Goal: Task Accomplishment & Management: Manage account settings

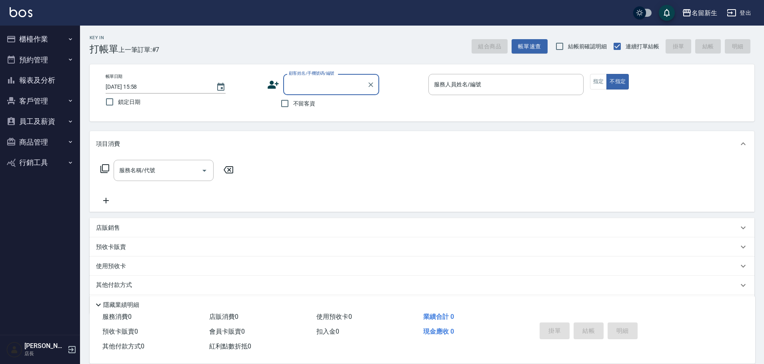
click at [42, 35] on button "櫃檯作業" at bounding box center [40, 39] width 74 height 21
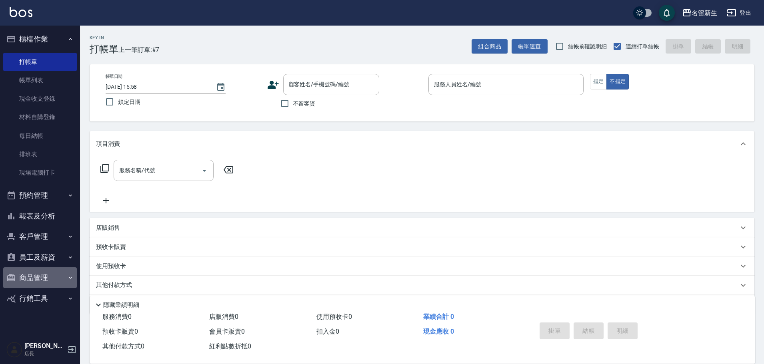
click at [43, 275] on button "商品管理" at bounding box center [40, 278] width 74 height 21
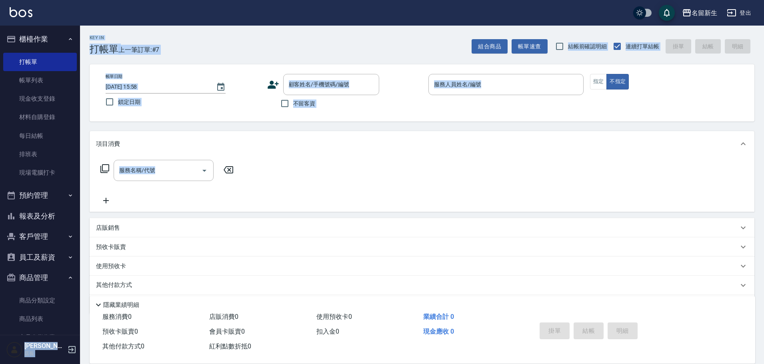
drag, startPoint x: 81, startPoint y: 249, endPoint x: 76, endPoint y: 270, distance: 21.3
click at [76, 270] on div "名留新生 登出 櫃檯作業 打帳單 帳單列表 現金收支登錄 材料自購登錄 每日結帳 排班表 現場電腦打卡 預約管理 預約管理 單日預約紀錄 單週預約紀錄 報表及…" at bounding box center [382, 195] width 764 height 391
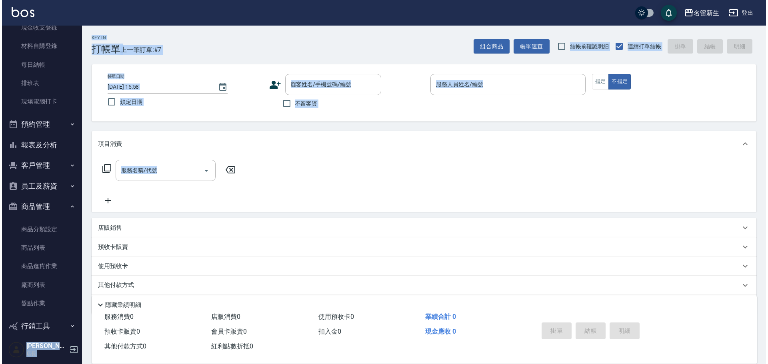
scroll to position [82, 0]
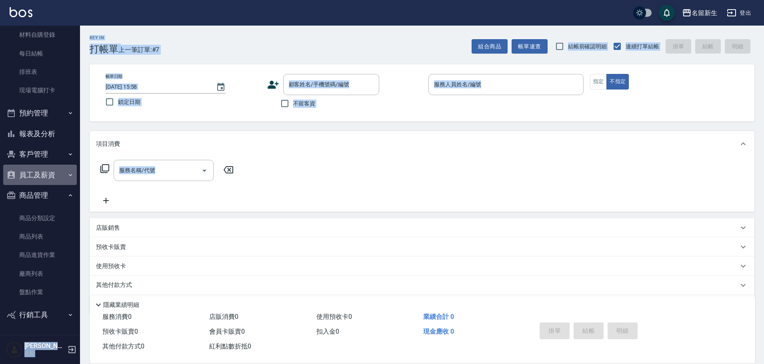
click at [42, 167] on button "員工及薪資" at bounding box center [40, 175] width 74 height 21
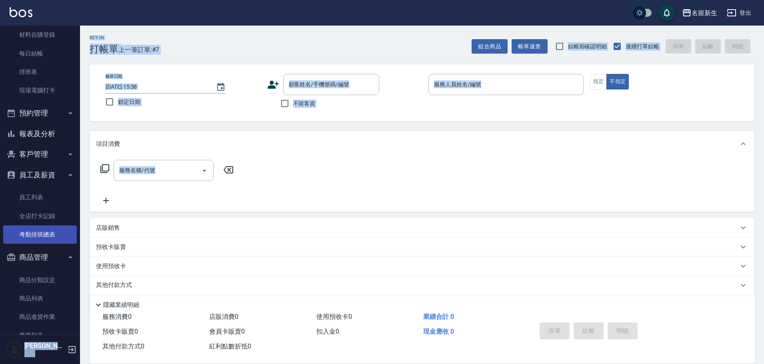
click at [51, 234] on link "考勤排班總表" at bounding box center [40, 235] width 74 height 18
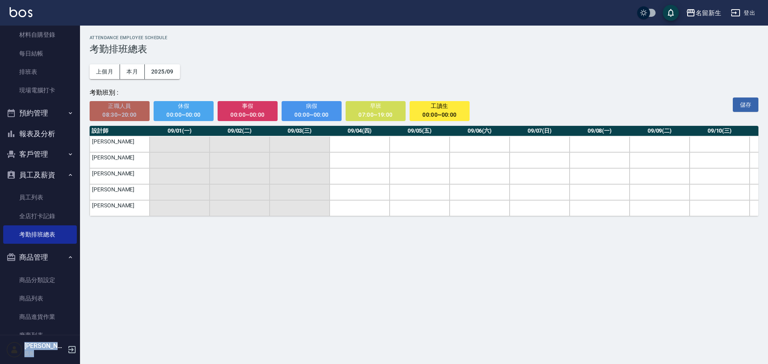
click at [128, 112] on div "08:30~20:00" at bounding box center [119, 115] width 49 height 10
click at [130, 145] on td "[PERSON_NAME]" at bounding box center [120, 144] width 60 height 16
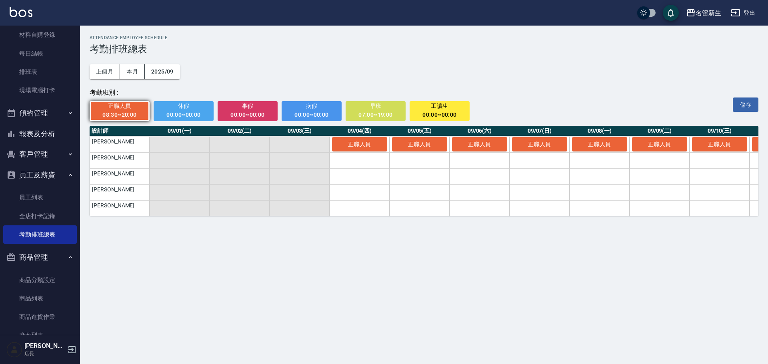
click at [126, 162] on td "[PERSON_NAME]" at bounding box center [120, 160] width 60 height 16
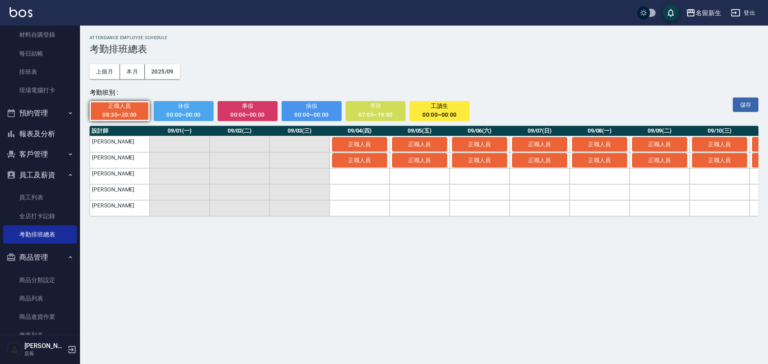
click at [130, 178] on td "[PERSON_NAME]" at bounding box center [120, 176] width 60 height 16
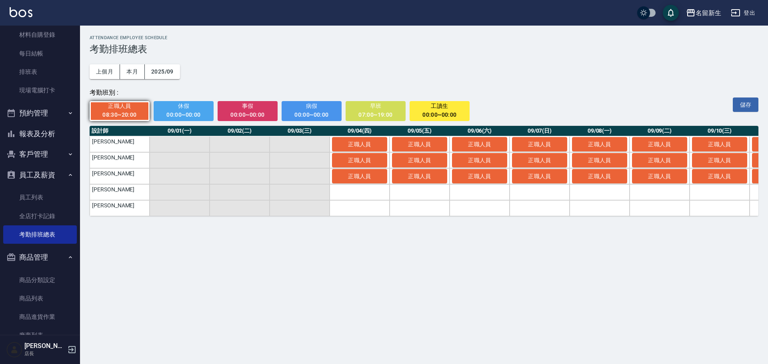
click at [129, 196] on td "[PERSON_NAME]" at bounding box center [120, 192] width 60 height 16
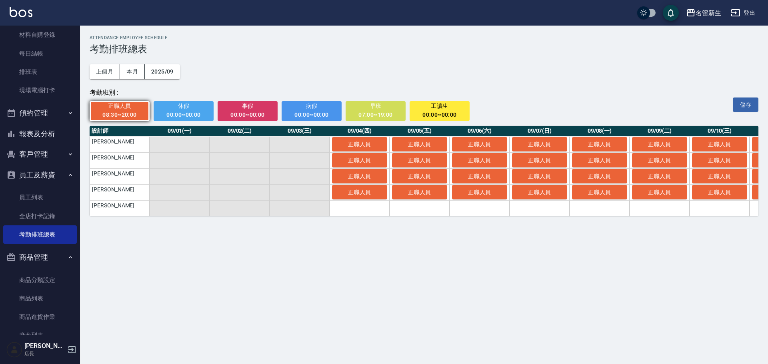
click at [130, 210] on td "[PERSON_NAME]" at bounding box center [120, 208] width 60 height 16
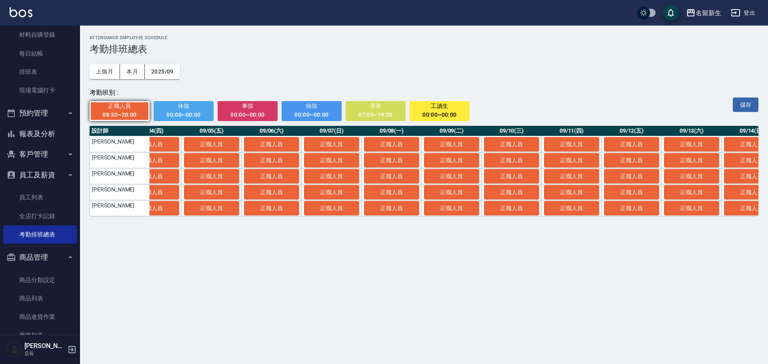
scroll to position [0, 155]
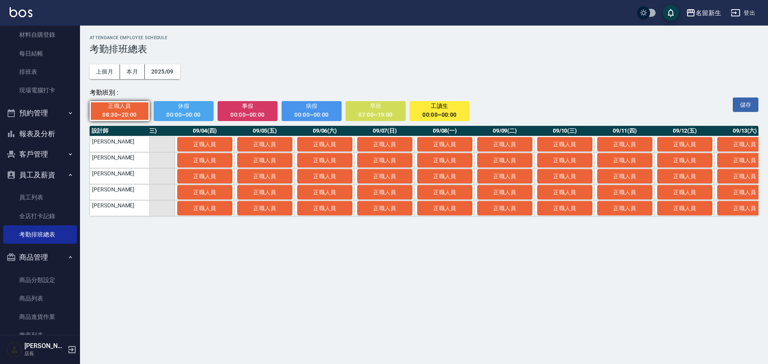
drag, startPoint x: 188, startPoint y: 106, endPoint x: 189, endPoint y: 110, distance: 4.1
click at [188, 107] on span "休假" at bounding box center [183, 106] width 49 height 10
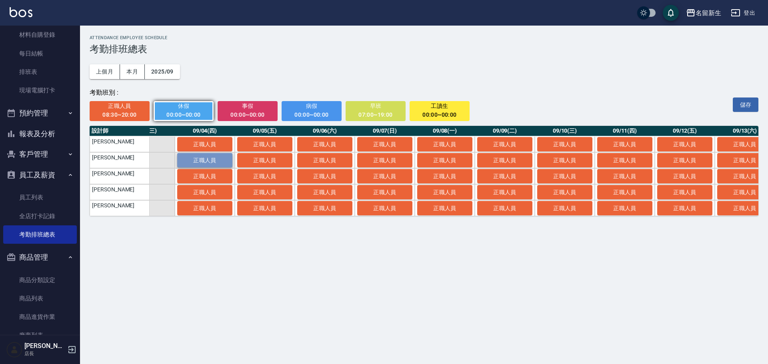
click at [198, 160] on span "正職人員" at bounding box center [205, 160] width 40 height 6
click at [179, 110] on span "休假" at bounding box center [183, 106] width 49 height 10
click at [185, 110] on span "休假" at bounding box center [183, 106] width 49 height 10
click at [585, 142] on button "正職人員" at bounding box center [564, 144] width 55 height 14
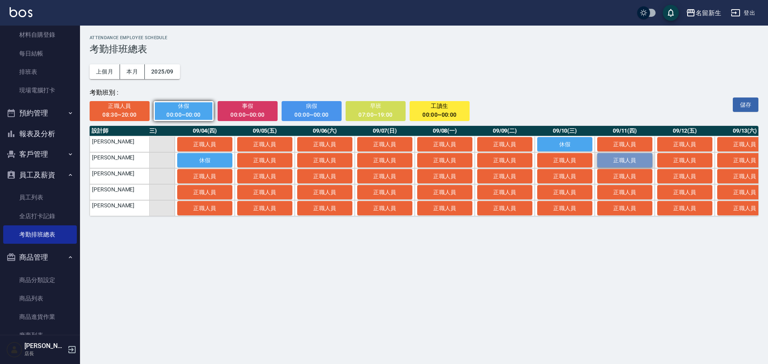
click at [623, 160] on span "正職人員" at bounding box center [625, 160] width 40 height 6
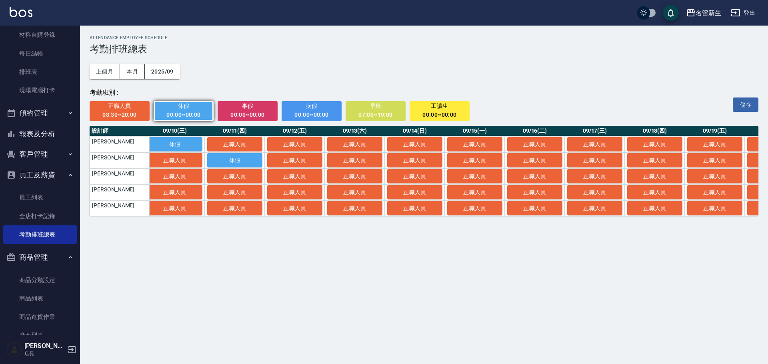
scroll to position [0, 556]
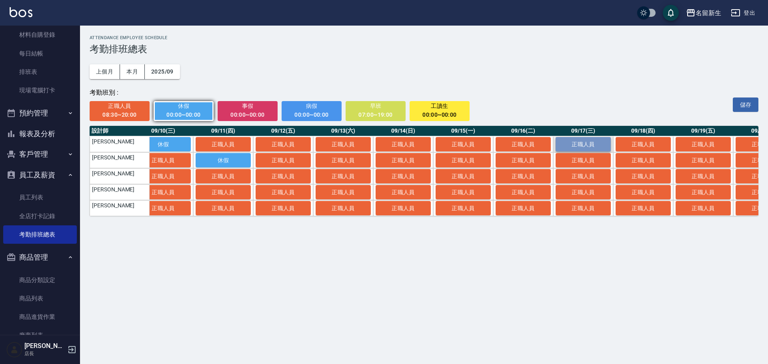
click at [578, 141] on button "正職人員" at bounding box center [583, 144] width 55 height 14
click at [635, 142] on span "正職人員" at bounding box center [643, 144] width 40 height 6
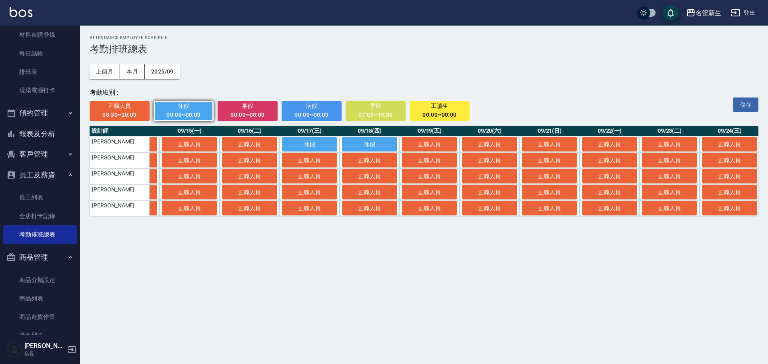
scroll to position [0, 838]
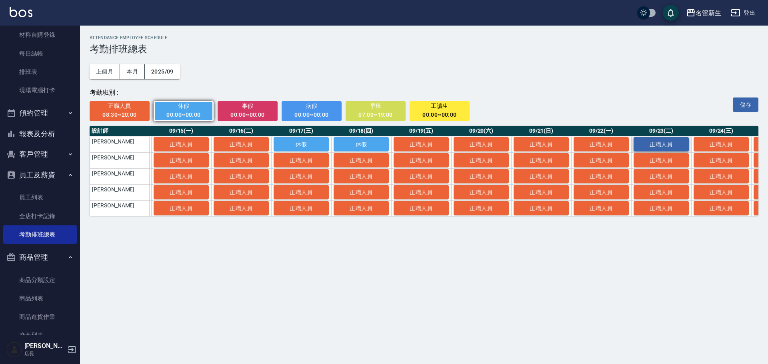
click at [662, 141] on button "正職人員" at bounding box center [661, 144] width 55 height 14
click at [725, 143] on span "正職人員" at bounding box center [721, 144] width 40 height 6
drag, startPoint x: 582, startPoint y: 223, endPoint x: 490, endPoint y: 236, distance: 92.0
click at [490, 236] on div "ATTENDANCE EMPLOYEE SCHEDULE 考勤排班總表 上個月 本月 2025/09 考勤班別 : 正職人員 08:30~20:00 休假 0…" at bounding box center [384, 182] width 768 height 364
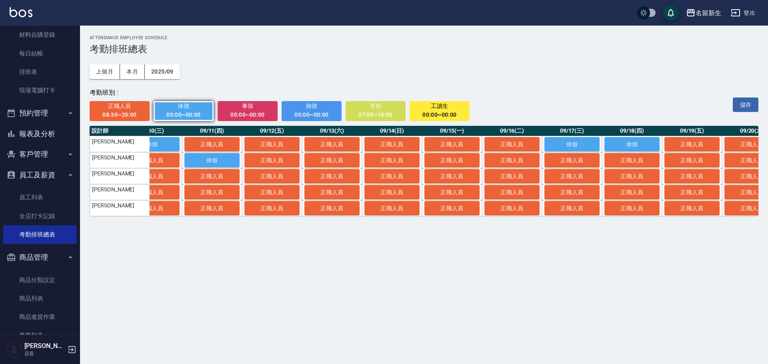
scroll to position [0, 575]
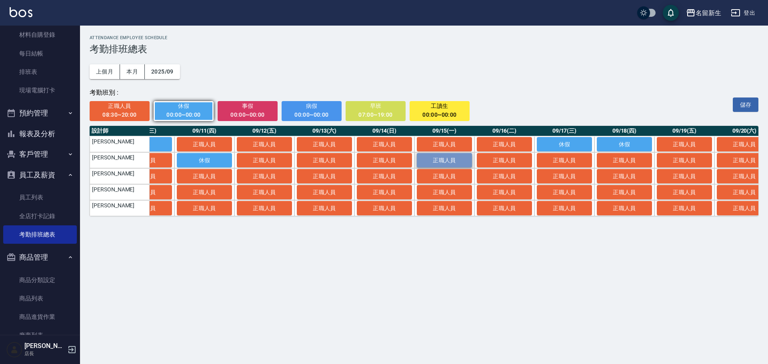
click at [434, 161] on span "正職人員" at bounding box center [444, 160] width 40 height 6
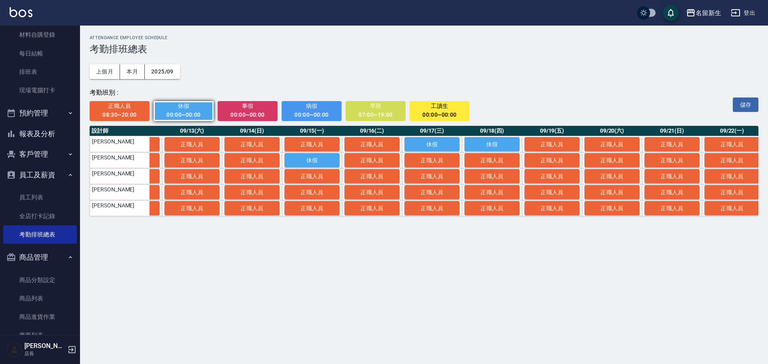
scroll to position [0, 710]
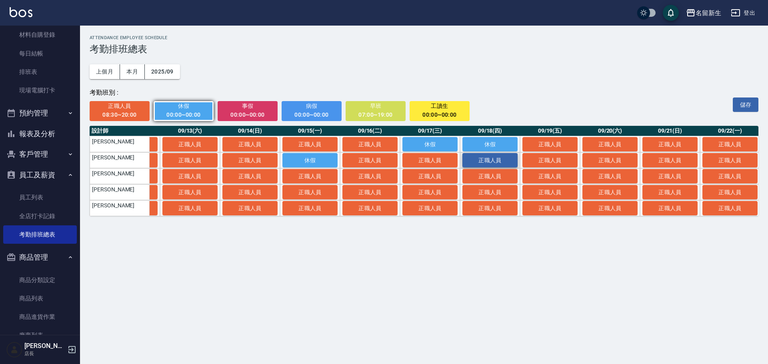
click at [508, 164] on span "正職人員" at bounding box center [490, 160] width 40 height 6
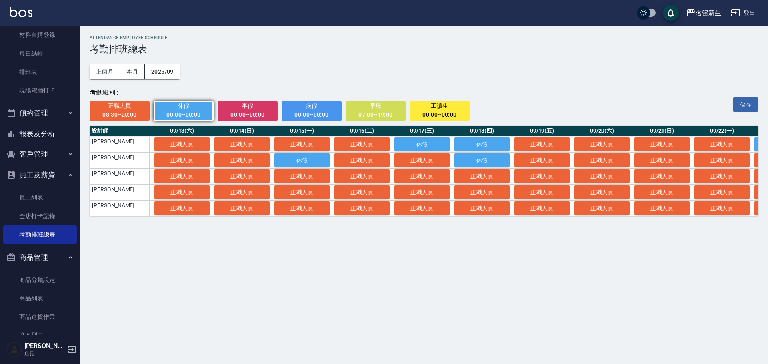
scroll to position [0, 716]
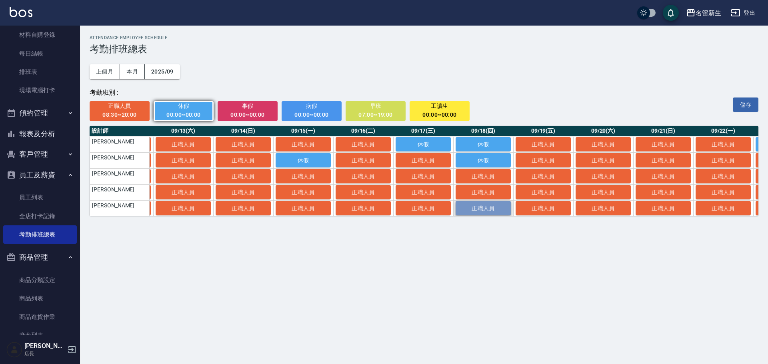
click at [496, 210] on span "正職人員" at bounding box center [483, 208] width 40 height 6
click at [526, 207] on span "正職人員" at bounding box center [543, 208] width 40 height 6
drag, startPoint x: 531, startPoint y: 224, endPoint x: 496, endPoint y: 229, distance: 35.5
click at [496, 226] on div "ATTENDANCE EMPLOYEE SCHEDULE 考勤排班總表 上個月 本月 2025/09 考勤班別 : 正職人員 08:30~20:00 休假 0…" at bounding box center [424, 126] width 688 height 200
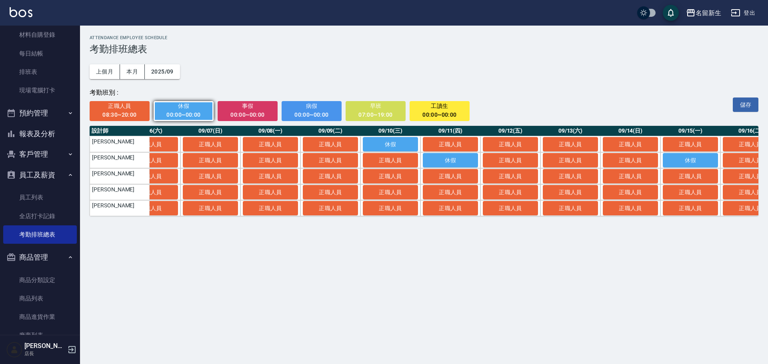
scroll to position [0, 324]
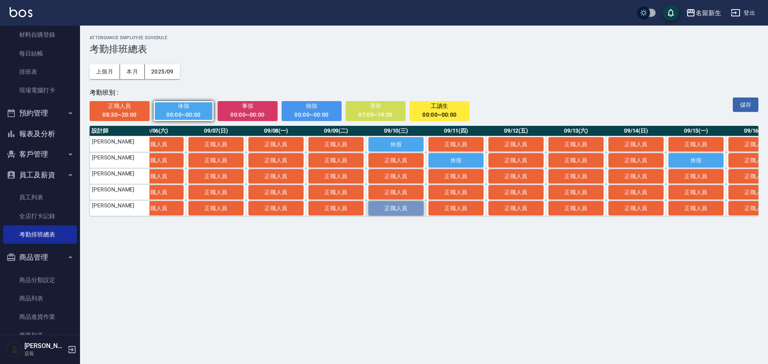
click at [395, 209] on span "正職人員" at bounding box center [396, 208] width 40 height 6
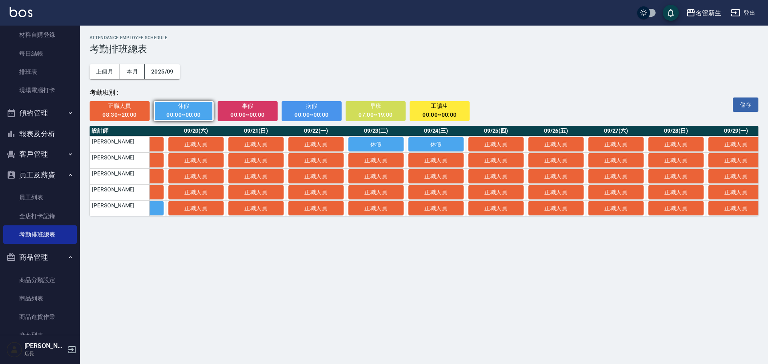
scroll to position [0, 1126]
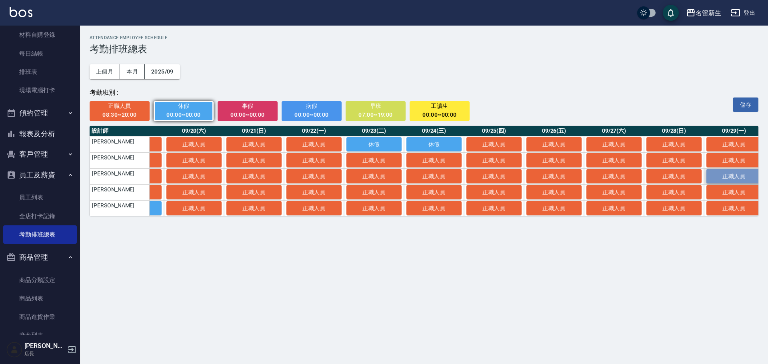
click at [732, 179] on span "正職人員" at bounding box center [734, 176] width 40 height 6
click at [731, 190] on span "正職人員" at bounding box center [734, 192] width 40 height 6
click at [487, 161] on span "正職人員" at bounding box center [494, 160] width 40 height 6
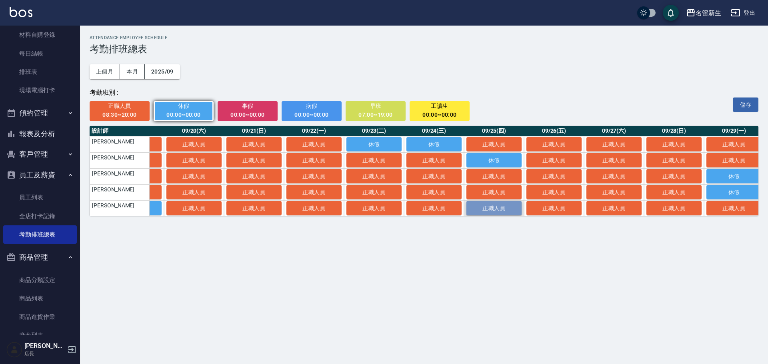
click at [495, 210] on span "正職人員" at bounding box center [494, 208] width 40 height 6
click at [323, 164] on span "正職人員" at bounding box center [314, 160] width 40 height 6
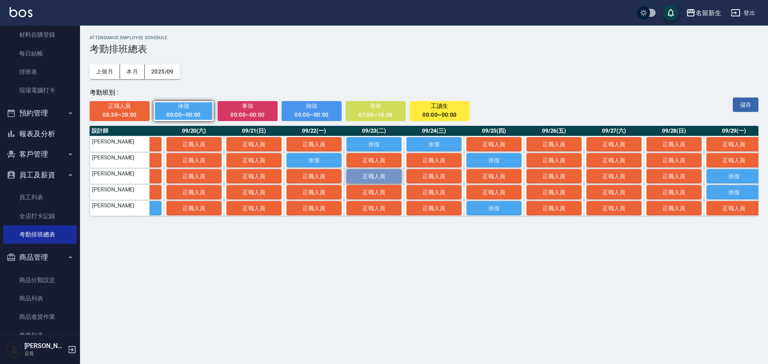
click at [374, 178] on span "正職人員" at bounding box center [374, 176] width 40 height 6
click at [333, 193] on span "正職人員" at bounding box center [314, 192] width 40 height 6
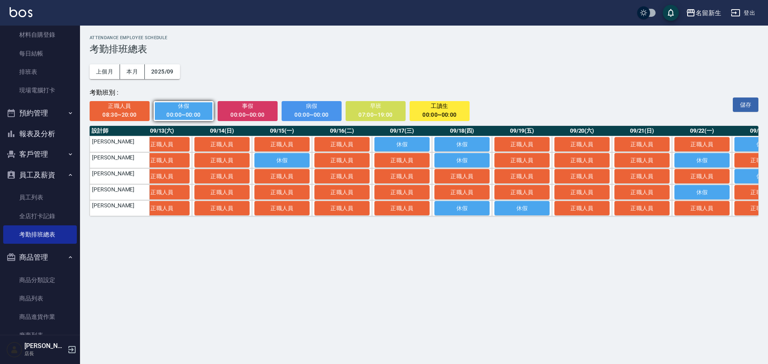
scroll to position [0, 736]
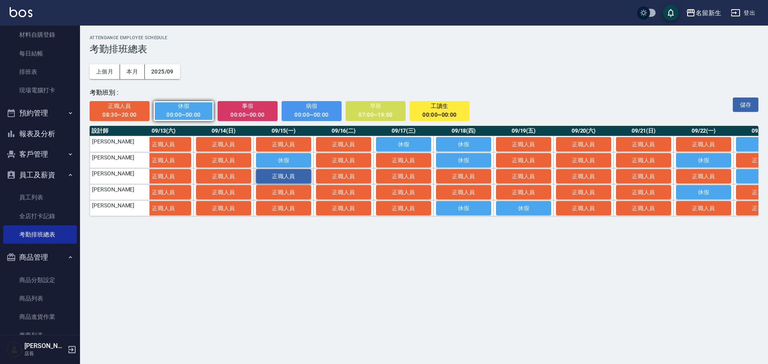
click at [291, 178] on span "正職人員" at bounding box center [284, 176] width 40 height 6
click at [344, 174] on button "正職人員" at bounding box center [343, 176] width 55 height 14
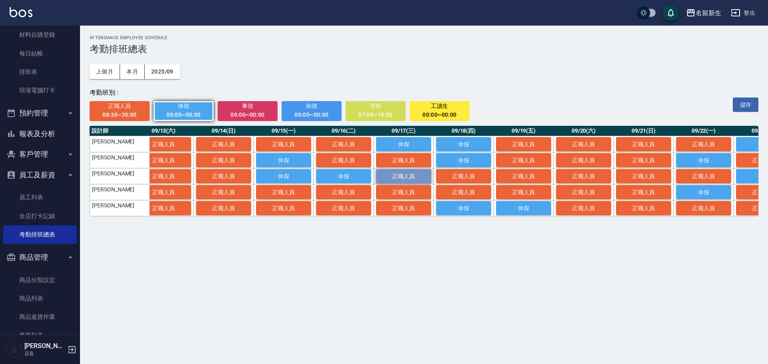
click at [405, 178] on span "正職人員" at bounding box center [404, 176] width 40 height 6
click at [122, 107] on span "正職人員" at bounding box center [119, 106] width 49 height 10
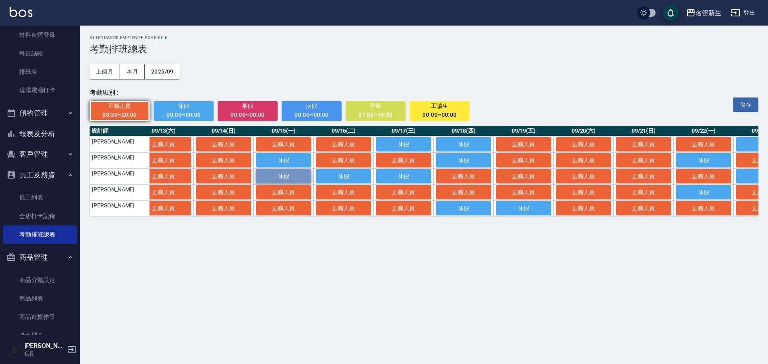
click at [282, 178] on span "休假" at bounding box center [284, 176] width 40 height 6
click at [190, 108] on span "休假" at bounding box center [183, 106] width 49 height 10
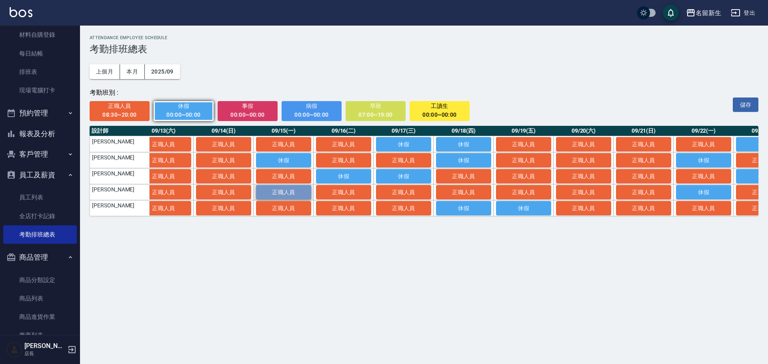
click at [290, 196] on span "正職人員" at bounding box center [284, 192] width 40 height 6
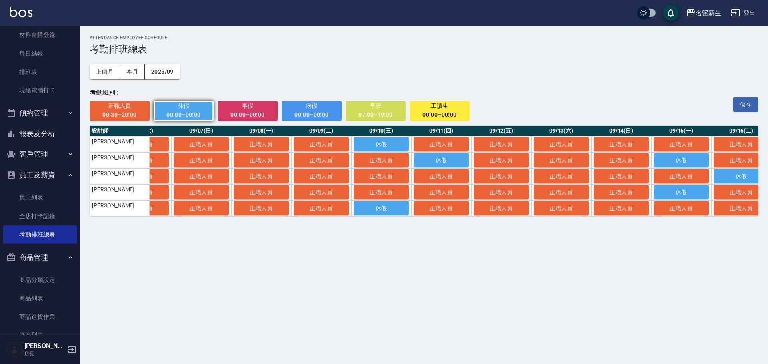
scroll to position [0, 337]
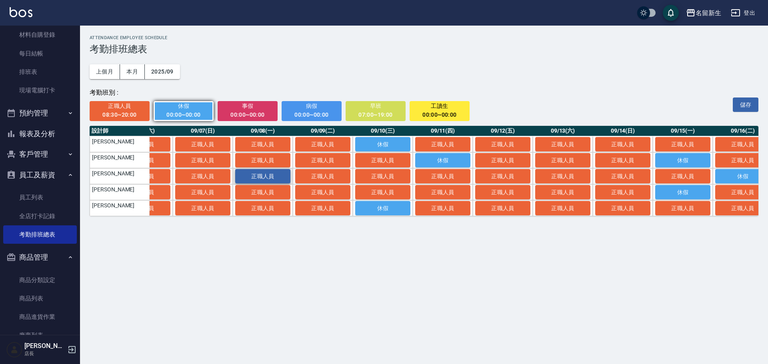
click at [273, 176] on span "正職人員" at bounding box center [263, 176] width 40 height 6
click at [271, 188] on button "正職人員" at bounding box center [262, 192] width 55 height 14
click at [328, 177] on span "正職人員" at bounding box center [323, 176] width 40 height 6
drag, startPoint x: 432, startPoint y: 224, endPoint x: 439, endPoint y: 225, distance: 6.4
click at [474, 225] on div "ATTENDANCE EMPLOYEE SCHEDULE 考勤排班總表 上個月 本月 2025/09 考勤班別 : 正職人員 08:30~20:00 休假 0…" at bounding box center [424, 126] width 688 height 200
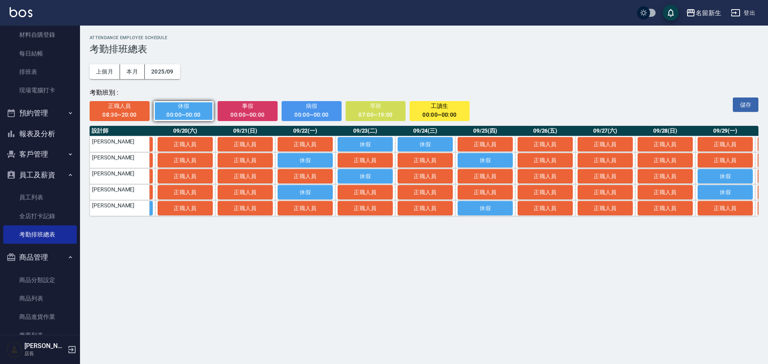
scroll to position [0, 1191]
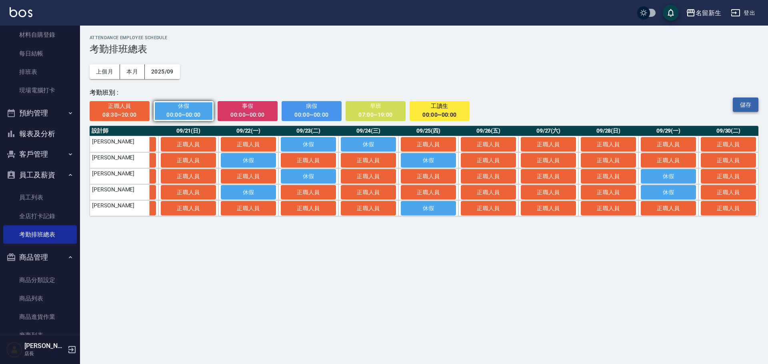
click at [752, 106] on button "儲存" at bounding box center [746, 105] width 26 height 15
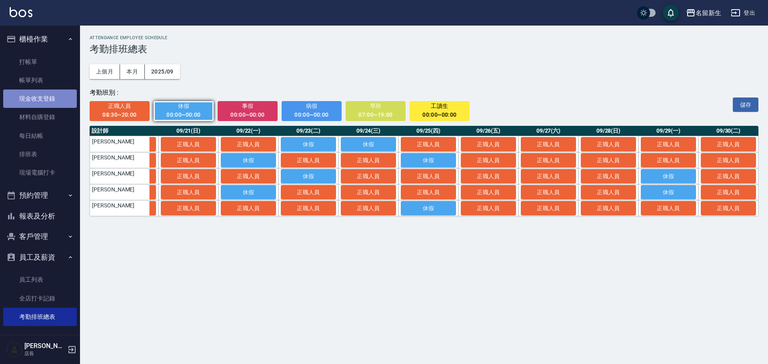
click at [49, 99] on link "現金收支登錄" at bounding box center [40, 99] width 74 height 18
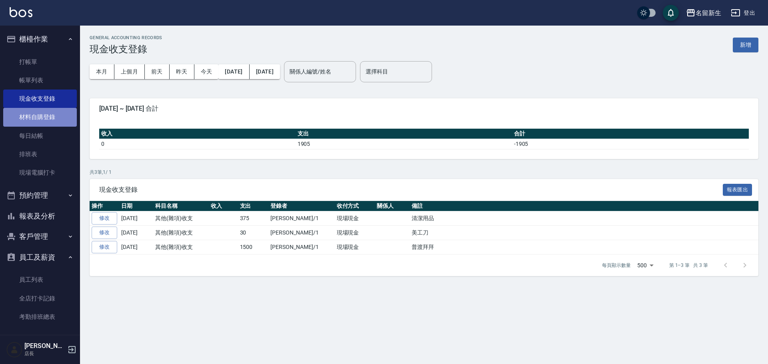
click at [53, 117] on link "材料自購登錄" at bounding box center [40, 117] width 74 height 18
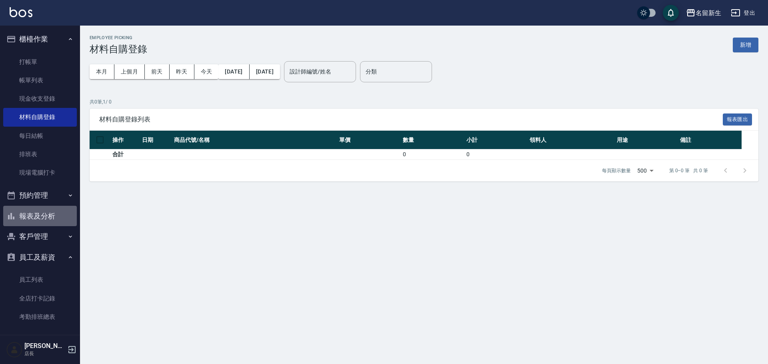
click at [53, 210] on button "報表及分析" at bounding box center [40, 216] width 74 height 21
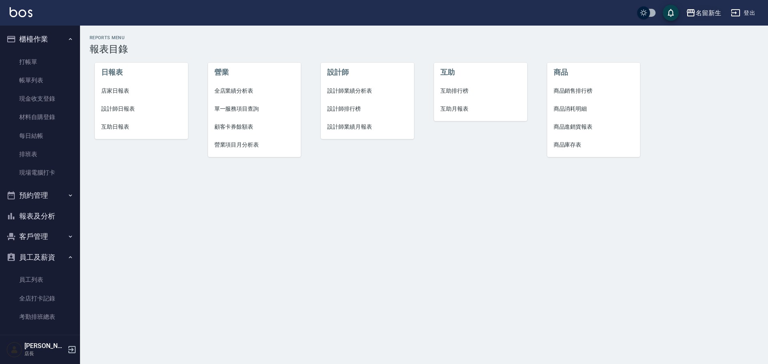
click at [712, 13] on div "名留新生" at bounding box center [709, 13] width 26 height 10
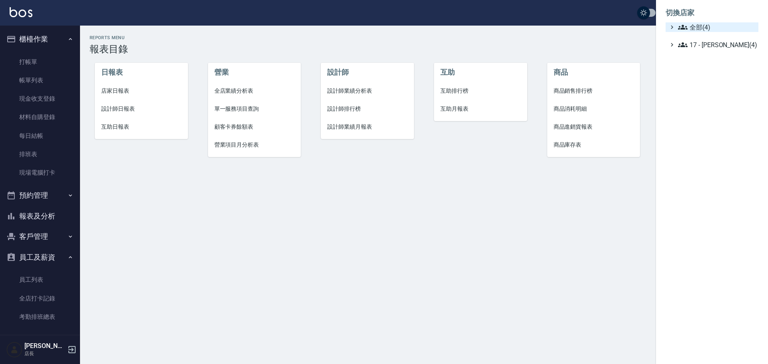
click at [699, 26] on span "全部(4)" at bounding box center [716, 27] width 77 height 10
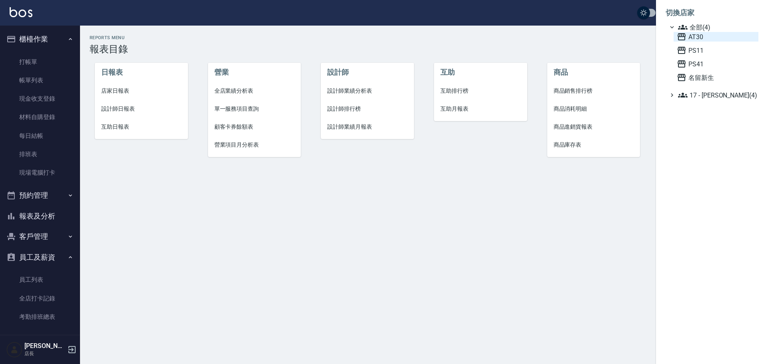
click at [703, 38] on span "AT30" at bounding box center [716, 37] width 78 height 10
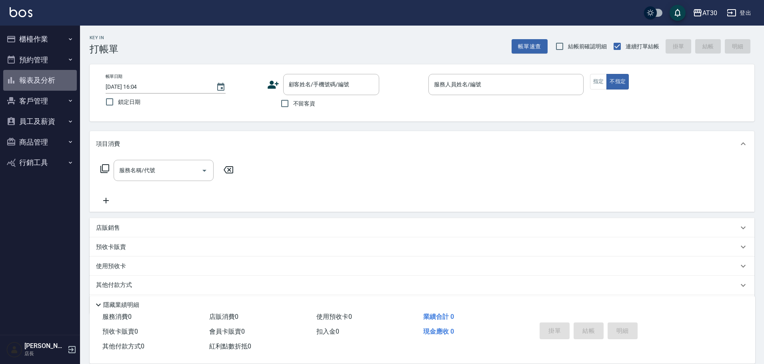
click at [46, 81] on button "報表及分析" at bounding box center [40, 80] width 74 height 21
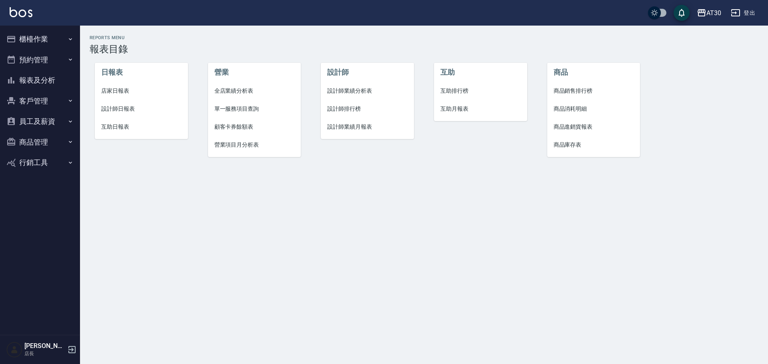
click at [346, 109] on span "設計師排行榜" at bounding box center [367, 109] width 80 height 8
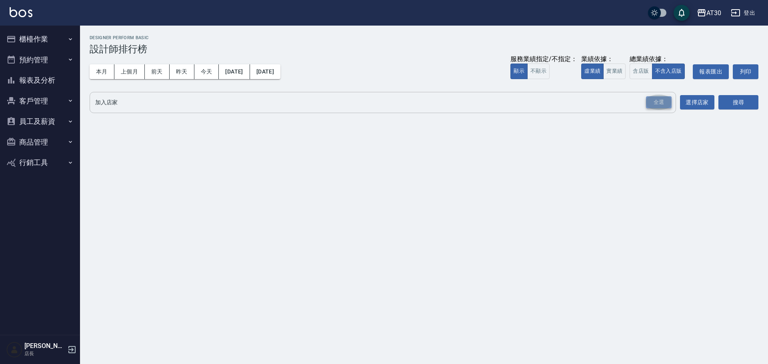
click at [658, 100] on div "全選" at bounding box center [659, 102] width 26 height 12
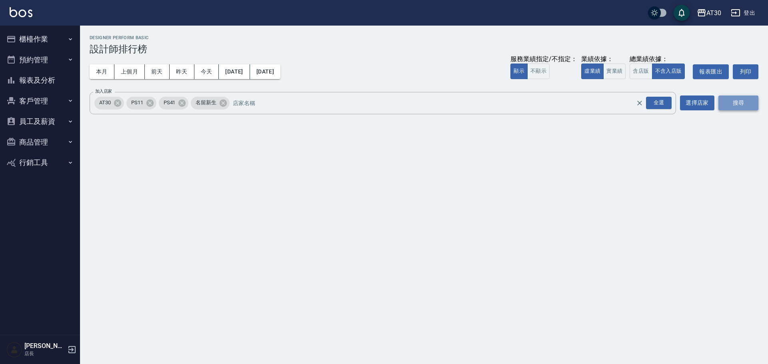
click at [737, 104] on button "搜尋" at bounding box center [738, 103] width 40 height 15
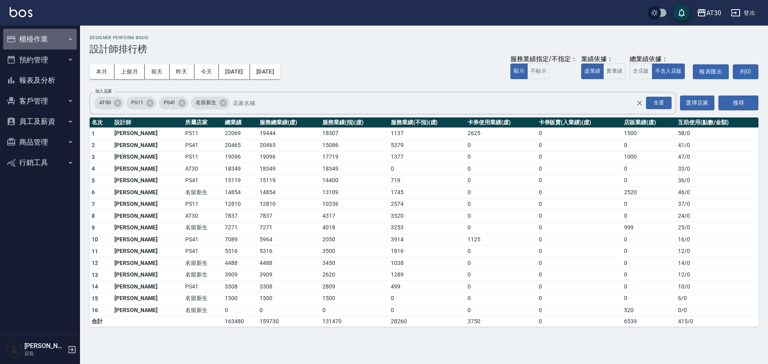
click at [38, 39] on button "櫃檯作業" at bounding box center [40, 39] width 74 height 21
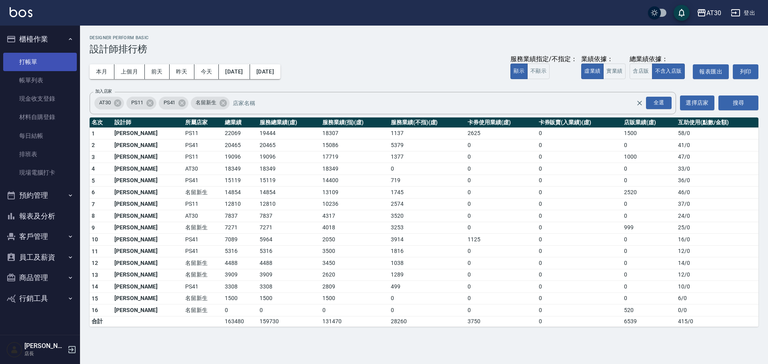
click at [40, 60] on link "打帳單" at bounding box center [40, 62] width 74 height 18
